Goal: Find specific page/section: Find specific page/section

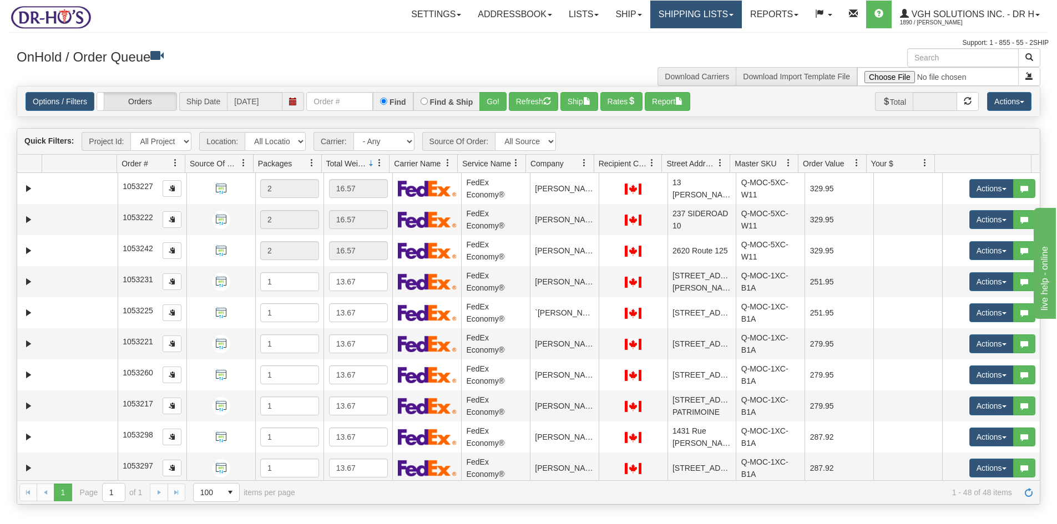
click at [694, 18] on link "Shipping lists" at bounding box center [696, 15] width 92 height 28
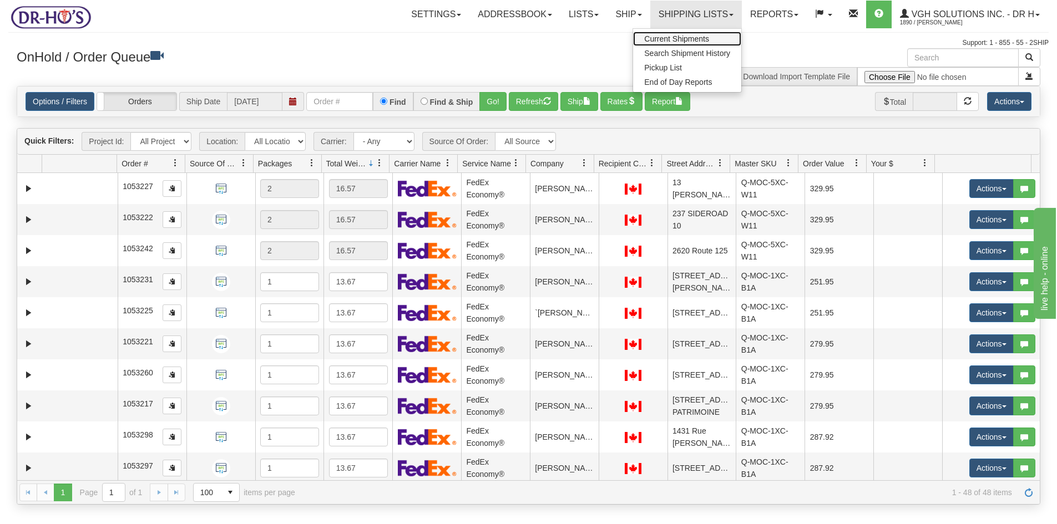
click at [669, 41] on span "Current Shipments" at bounding box center [676, 38] width 65 height 9
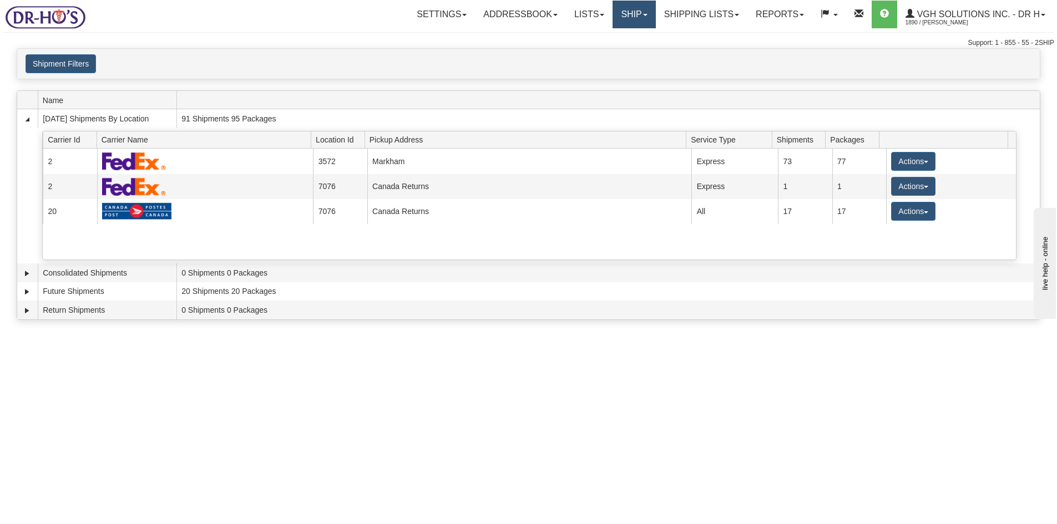
click at [627, 18] on link "Ship" at bounding box center [634, 15] width 43 height 28
click at [576, 54] on span "OnHold / Order Queue" at bounding box center [605, 53] width 78 height 9
